Goal: Task Accomplishment & Management: Use online tool/utility

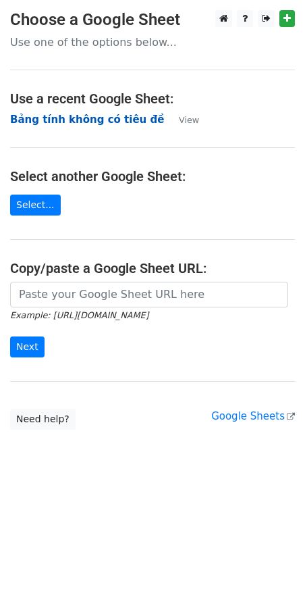
click at [55, 124] on strong "Bảng tính không có tiêu đề" at bounding box center [87, 119] width 154 height 12
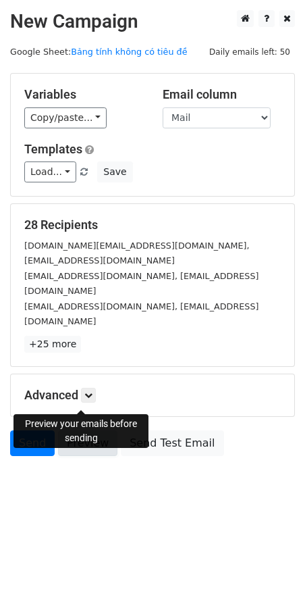
click at [91, 430] on link "Preview" at bounding box center [87, 443] width 59 height 26
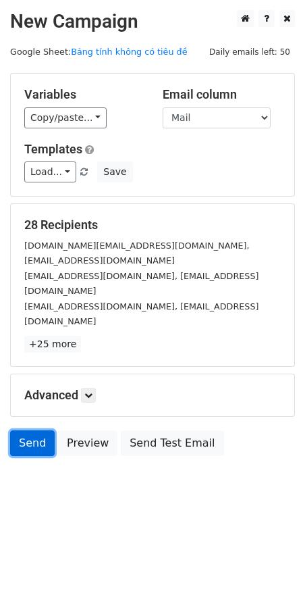
click at [49, 430] on link "Send" at bounding box center [32, 443] width 45 height 26
